Goal: Information Seeking & Learning: Learn about a topic

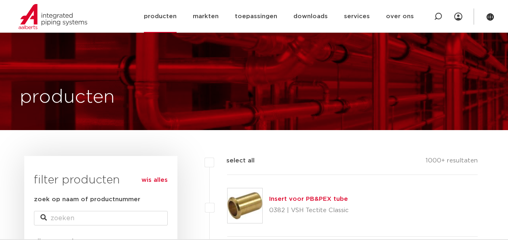
click at [153, 15] on link "producten" at bounding box center [160, 16] width 33 height 33
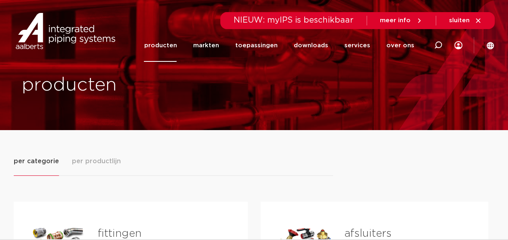
click at [110, 230] on link "fittingen" at bounding box center [120, 233] width 44 height 11
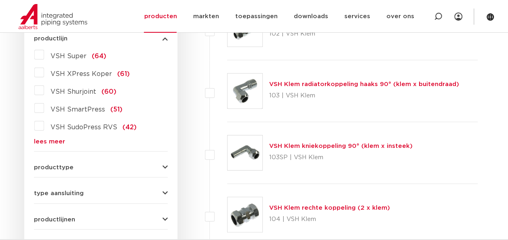
scroll to position [238, 0]
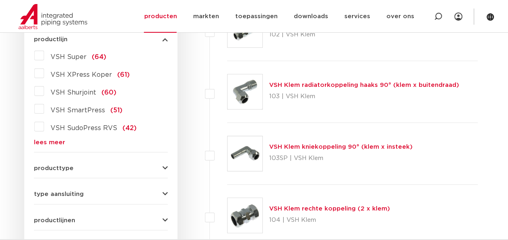
click at [48, 141] on link "lees meer" at bounding box center [101, 142] width 134 height 6
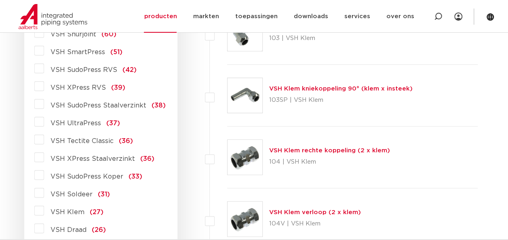
scroll to position [296, 0]
click at [108, 157] on span "VSH XPress Staalverzinkt" at bounding box center [93, 158] width 84 height 6
click at [0, 0] on input "VSH XPress Staalverzinkt (36)" at bounding box center [0, 0] width 0 height 0
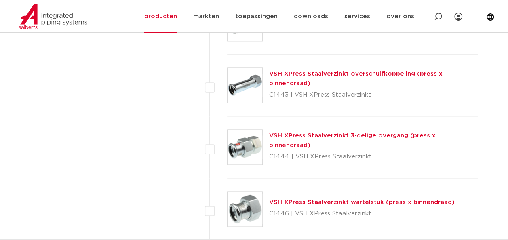
scroll to position [2040, 0]
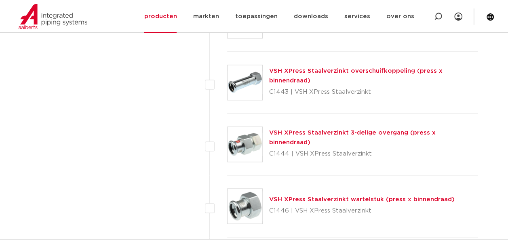
click at [252, 140] on img at bounding box center [245, 144] width 35 height 35
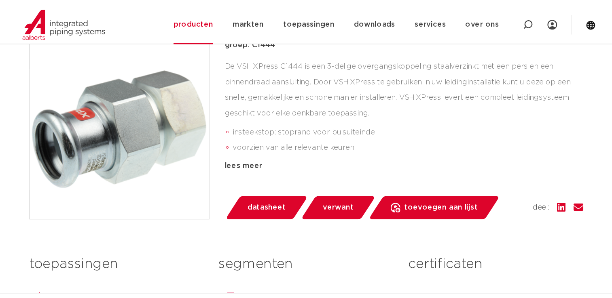
scroll to position [197, 0]
